Goal: Information Seeking & Learning: Learn about a topic

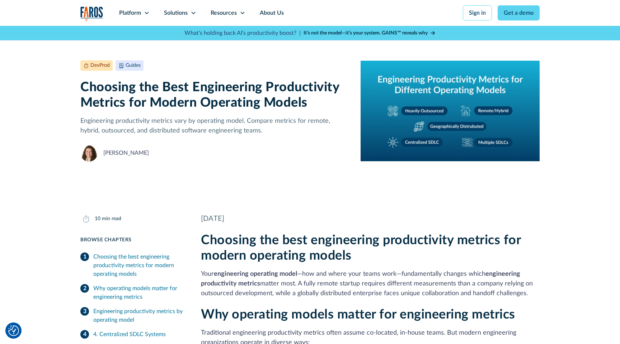
click at [90, 14] on img "home" at bounding box center [91, 13] width 23 height 15
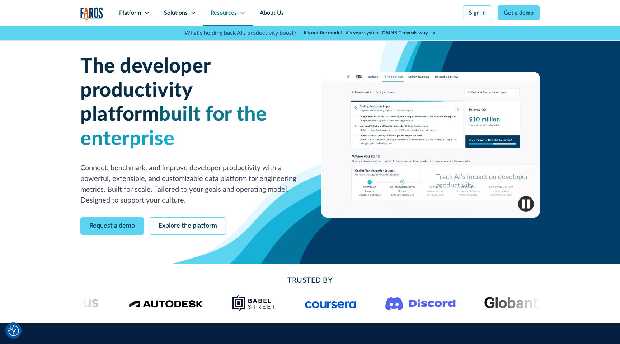
click at [229, 14] on div "Resources" at bounding box center [224, 13] width 26 height 9
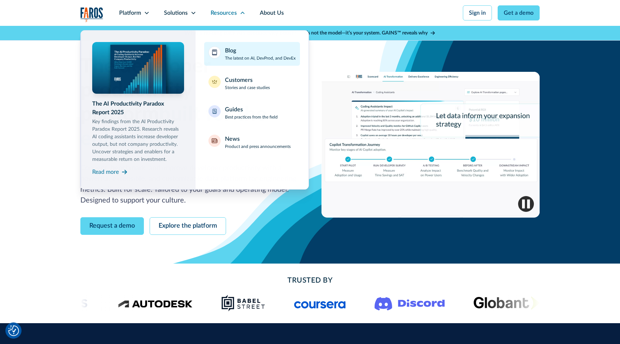
click at [239, 53] on div "Blog The latest on AI, DevProd, and DevEx" at bounding box center [260, 53] width 71 height 15
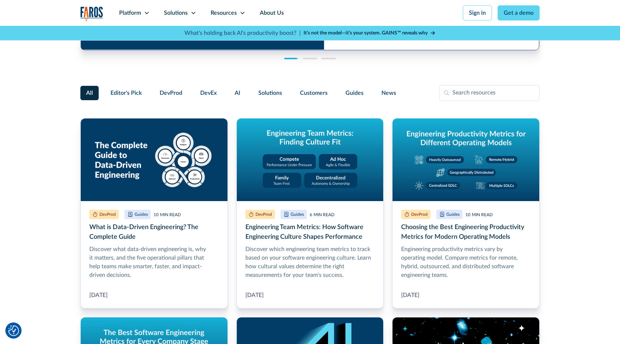
scroll to position [137, 0]
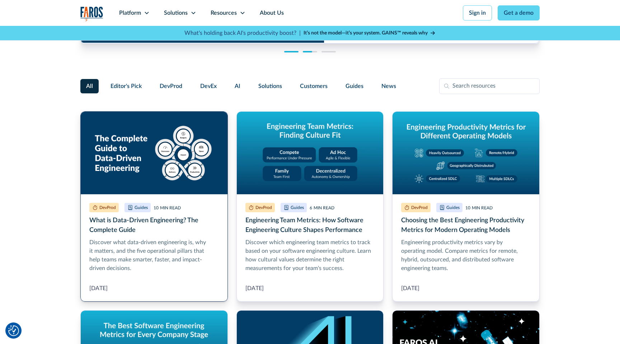
click at [147, 148] on link "What is Data-Driven Engineering? The Complete Guide" at bounding box center [154, 206] width 148 height 190
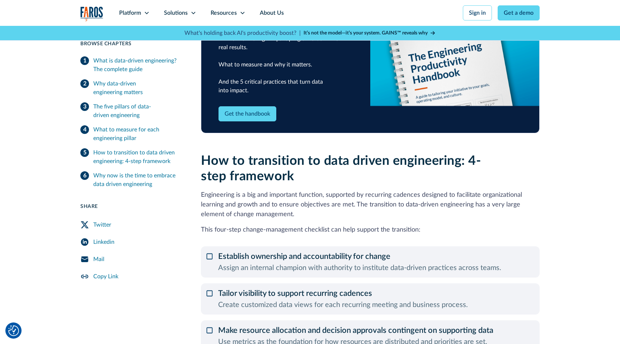
scroll to position [1208, 0]
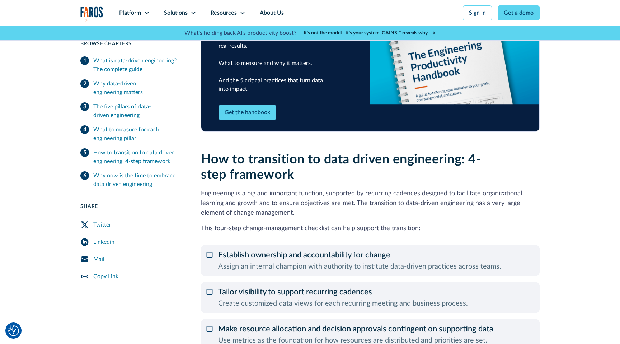
click at [211, 245] on div "Establish ownership and accountability for change Assign an internal champion w…" at bounding box center [370, 260] width 339 height 31
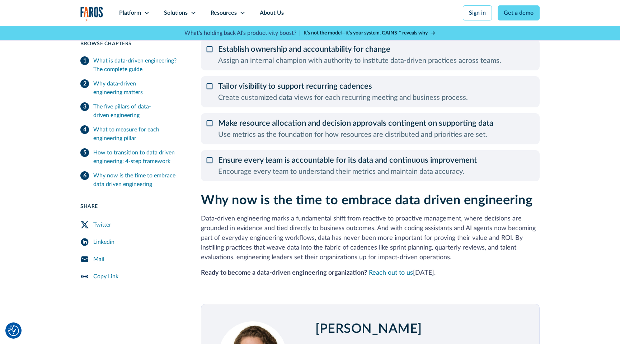
scroll to position [1416, 0]
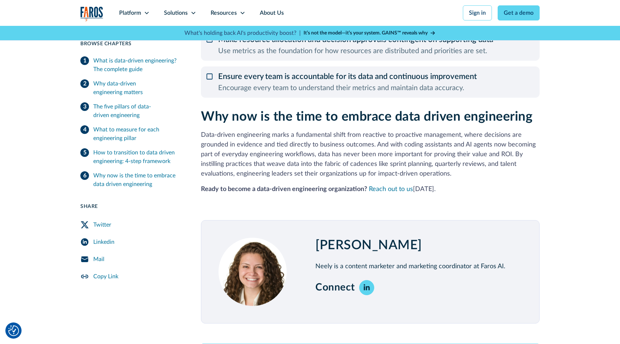
scroll to position [1498, 0]
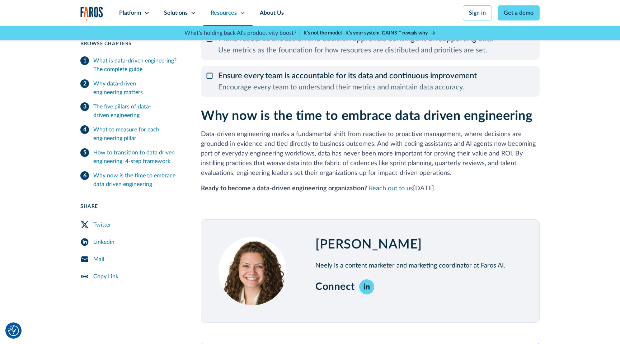
click at [228, 13] on div "Resources" at bounding box center [224, 13] width 26 height 9
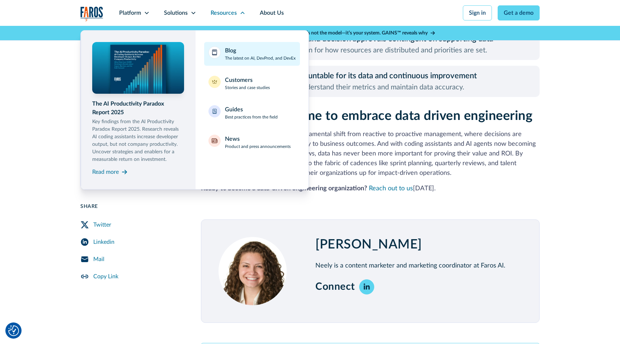
click at [233, 53] on div "Blog" at bounding box center [230, 50] width 11 height 9
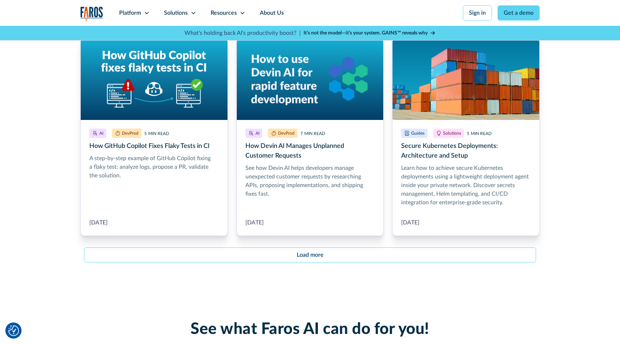
scroll to position [815, 0]
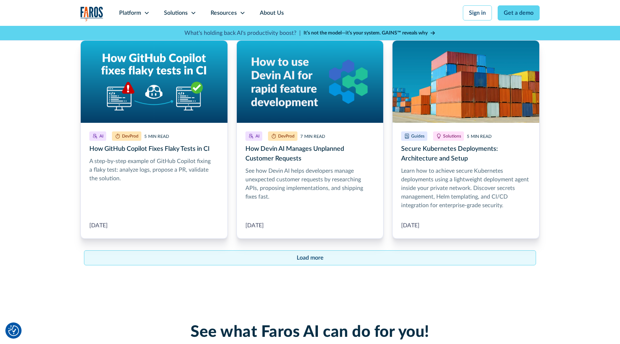
click at [312, 253] on div "Load more" at bounding box center [310, 257] width 27 height 9
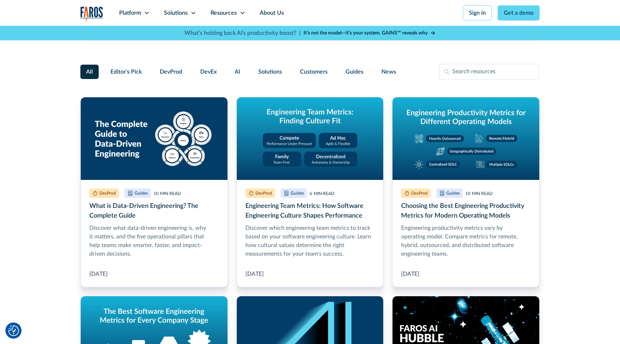
scroll to position [160, 0]
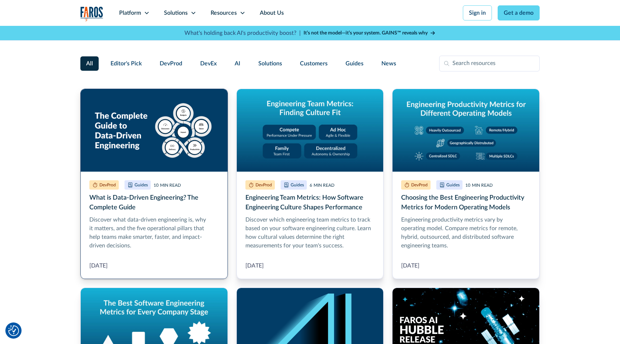
click at [199, 147] on link "What is Data-Driven Engineering? The Complete Guide" at bounding box center [154, 184] width 148 height 190
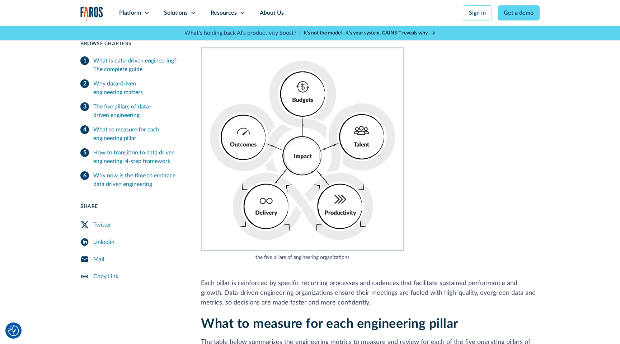
scroll to position [411, 0]
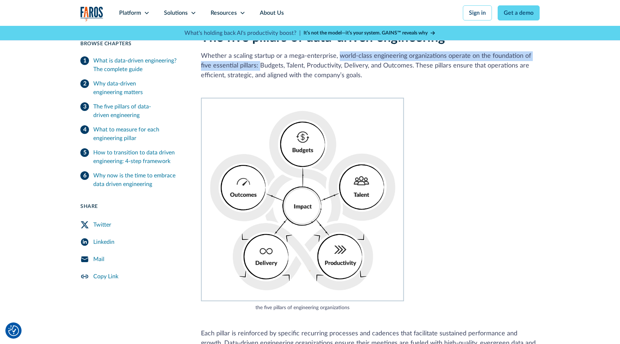
drag, startPoint x: 337, startPoint y: 55, endPoint x: 247, endPoint y: 66, distance: 90.4
click at [247, 66] on p "Whether a scaling startup or a mega-enterprise, world-class engineering organiz…" at bounding box center [370, 65] width 339 height 29
copy p "world-class engineering organizations operate on the foundation of five essenti…"
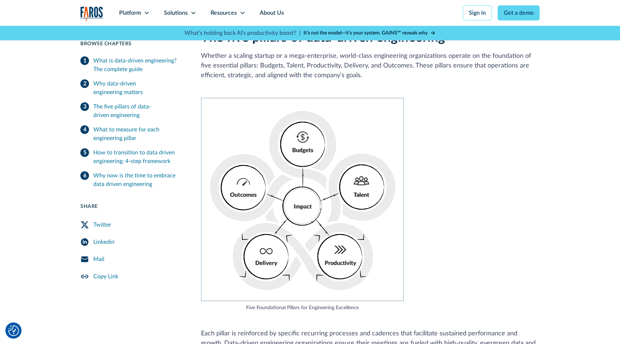
click at [93, 13] on img "home" at bounding box center [91, 13] width 23 height 15
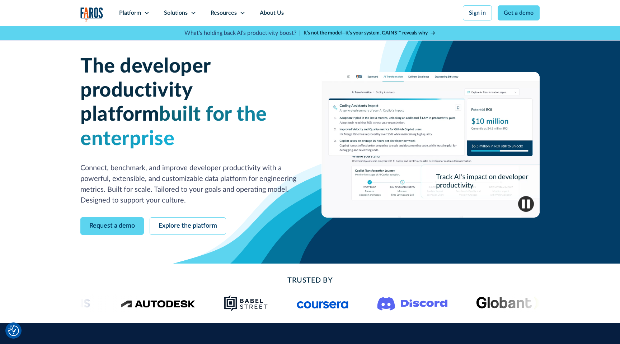
click at [99, 11] on img "home" at bounding box center [91, 14] width 23 height 15
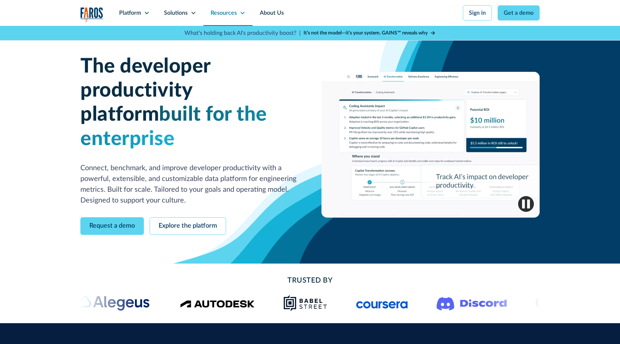
click at [220, 12] on div "Resources" at bounding box center [224, 13] width 26 height 9
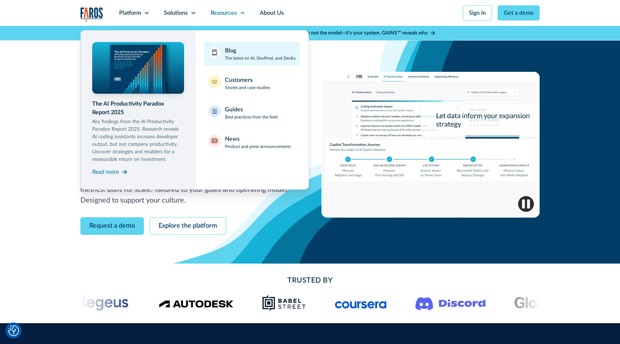
click at [242, 53] on div "Blog The latest on AI, DevProd, and DevEx" at bounding box center [260, 53] width 71 height 15
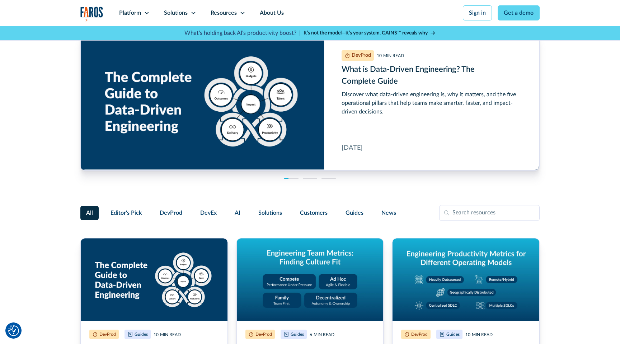
scroll to position [14, 0]
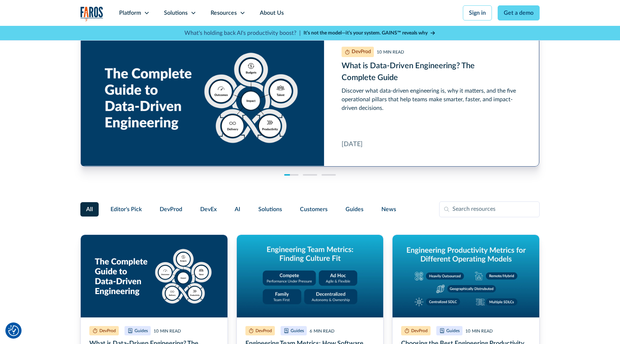
click at [291, 101] on link "What is Data-Driven Engineering? The Complete Guide" at bounding box center [310, 97] width 459 height 137
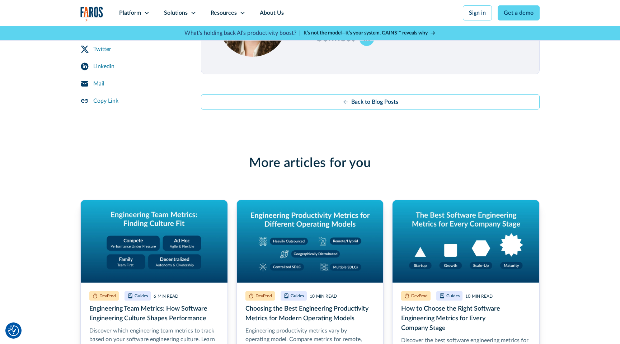
scroll to position [1757, 0]
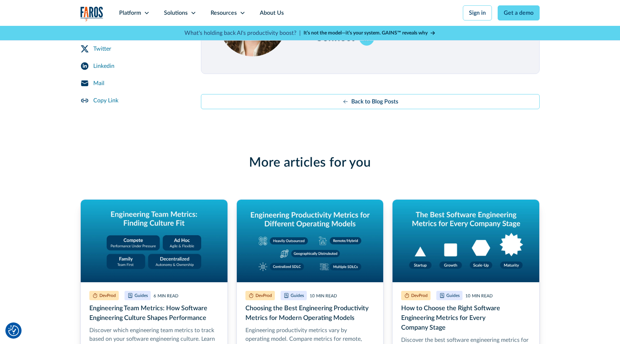
click at [83, 12] on img "home" at bounding box center [91, 13] width 23 height 15
